Goal: Find contact information: Find contact information

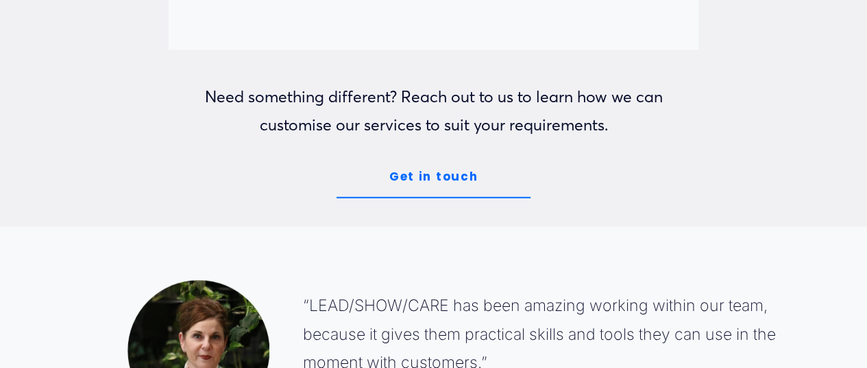
scroll to position [1721, 0]
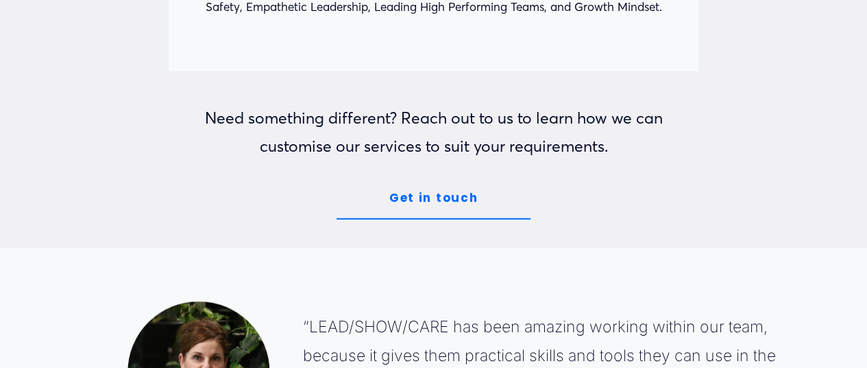
click at [435, 210] on link "Get in touch" at bounding box center [434, 199] width 194 height 42
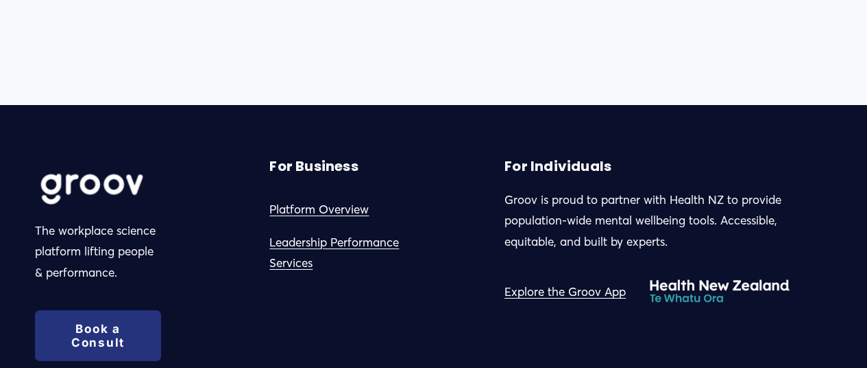
scroll to position [7689, 0]
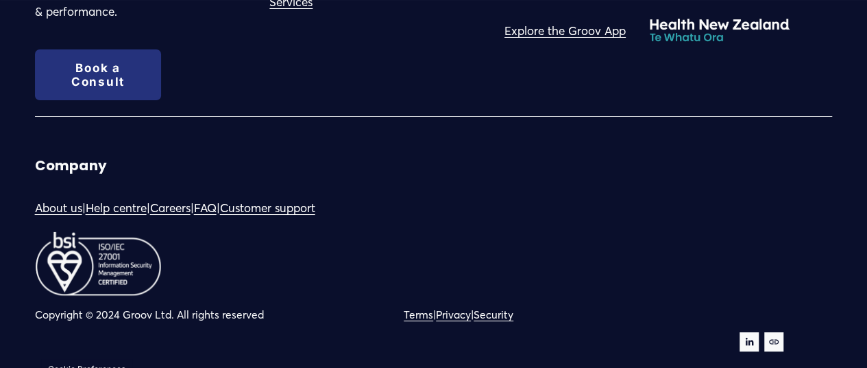
click at [299, 197] on link "Customer support" at bounding box center [267, 207] width 95 height 21
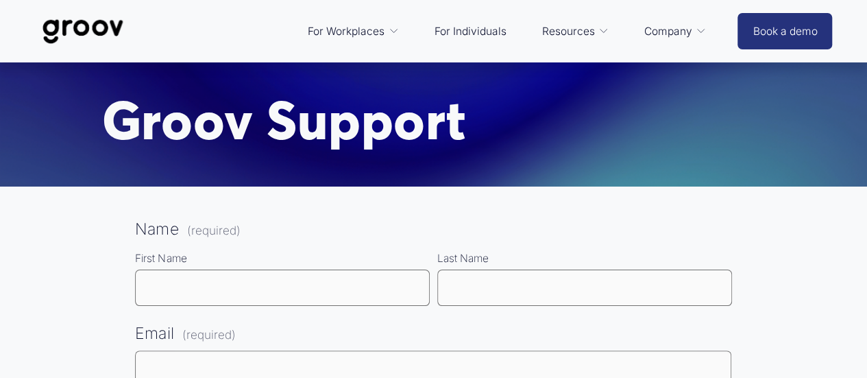
click at [105, 41] on img at bounding box center [83, 31] width 97 height 45
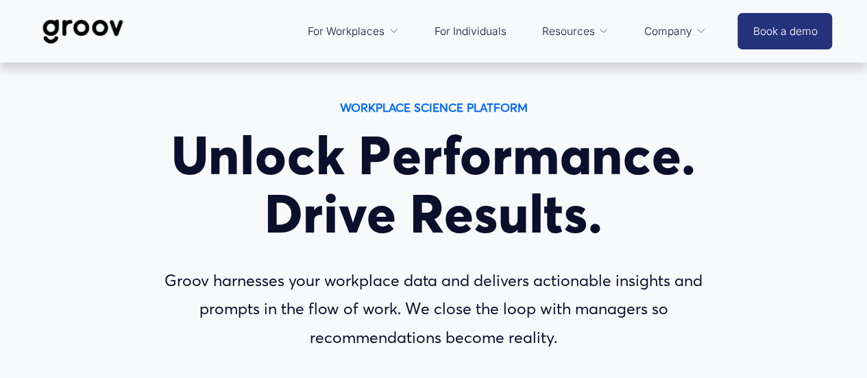
scroll to position [163, 0]
